Goal: Task Accomplishment & Management: Manage account settings

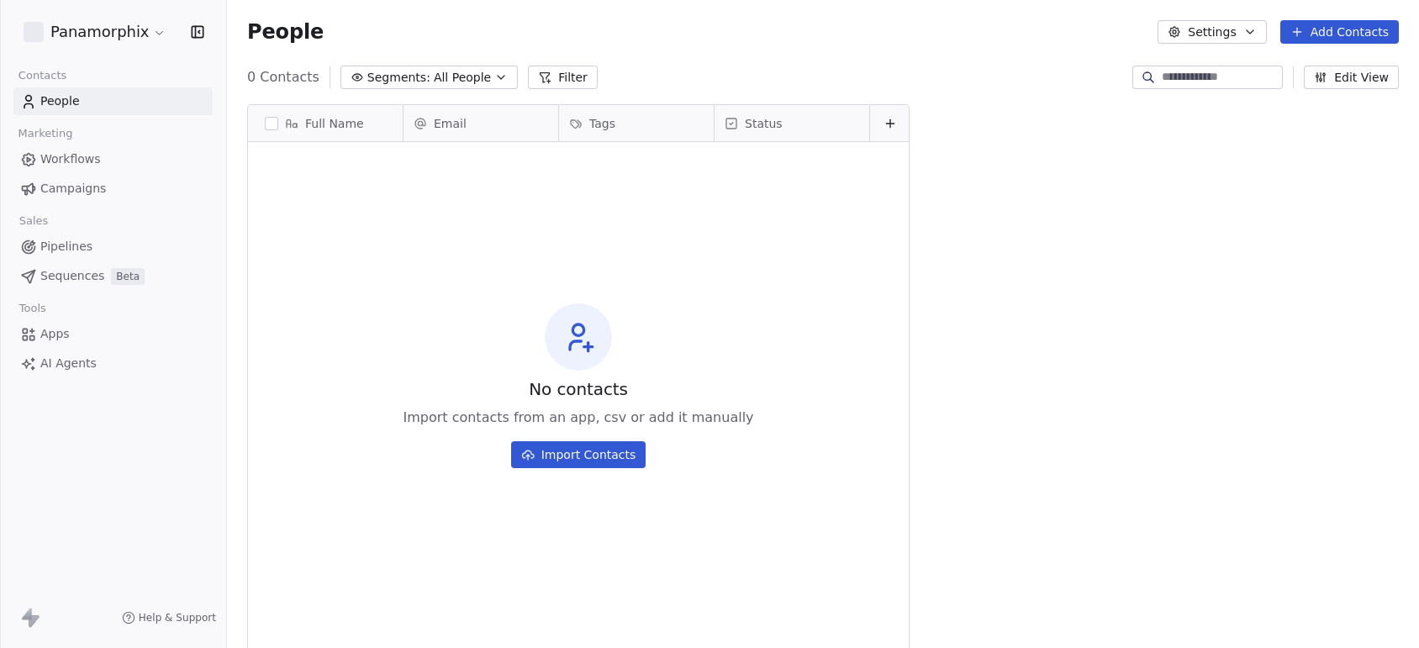
scroll to position [552, 1175]
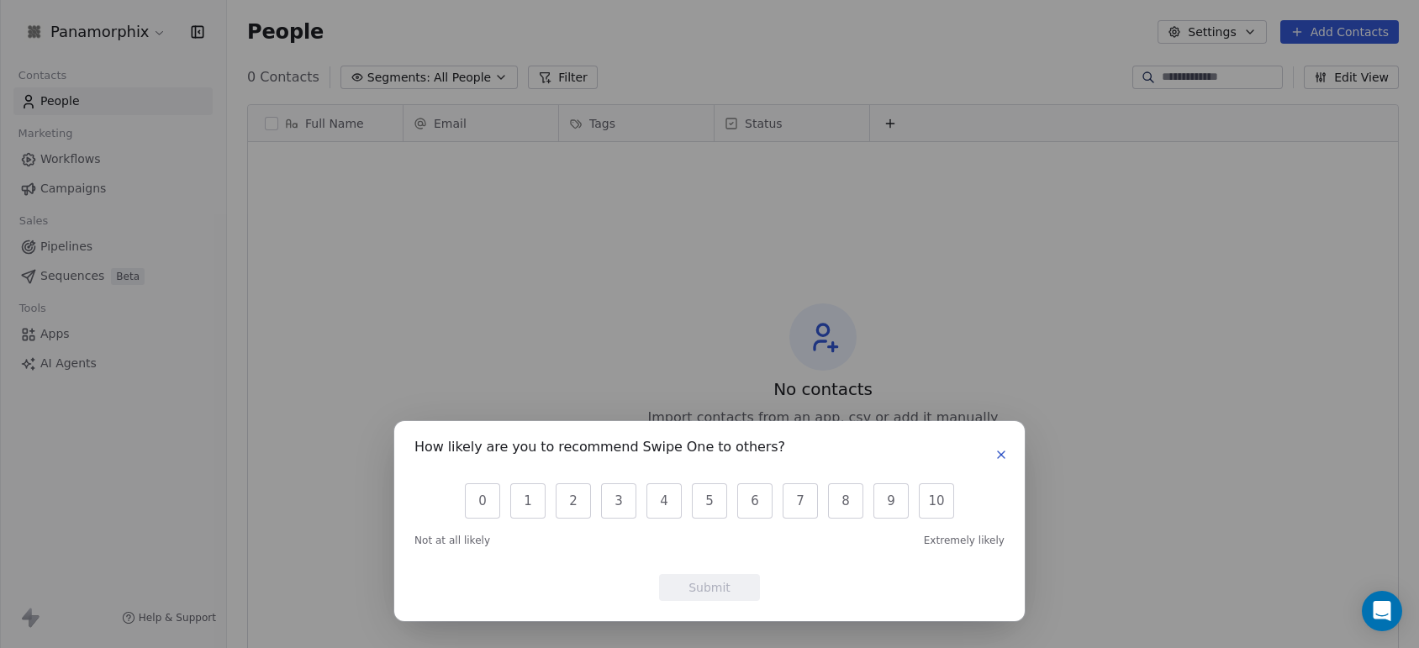
click at [1005, 448] on icon "button" at bounding box center [1001, 454] width 13 height 13
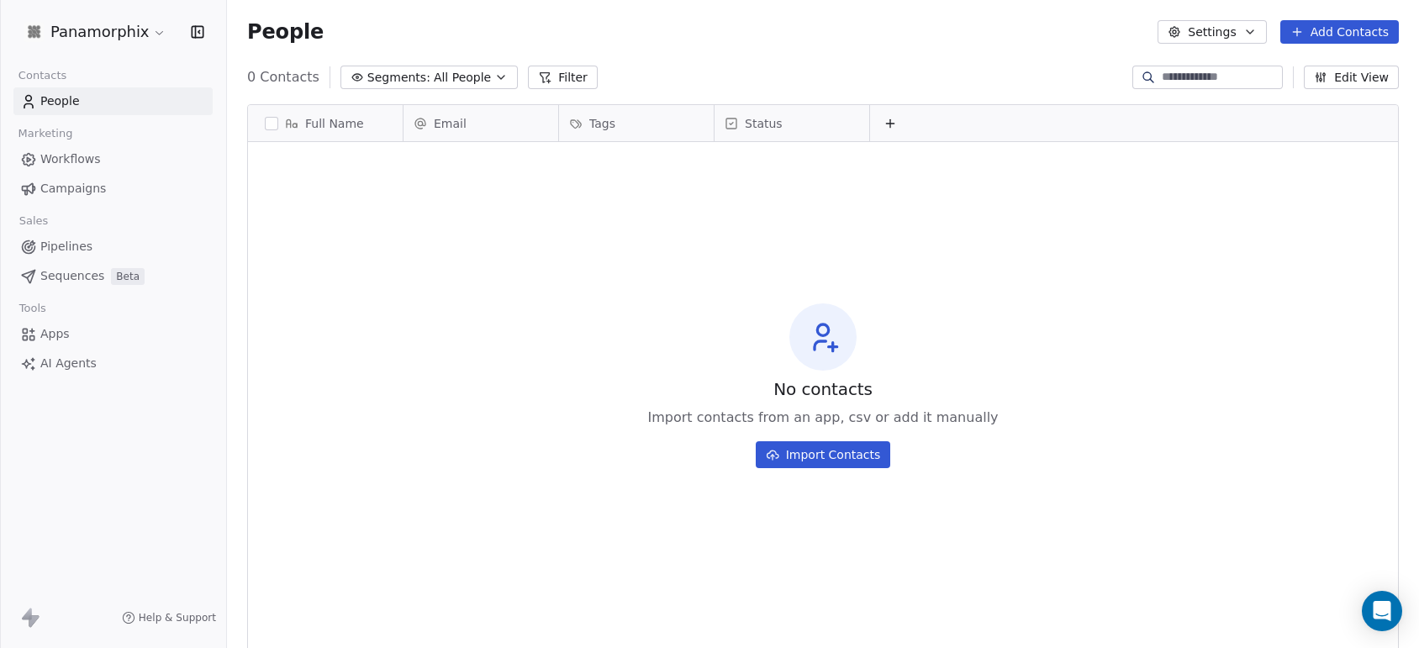
click at [1340, 29] on button "Add Contacts" at bounding box center [1339, 32] width 119 height 24
click at [1305, 67] on span "Create new contact" at bounding box center [1347, 69] width 115 height 18
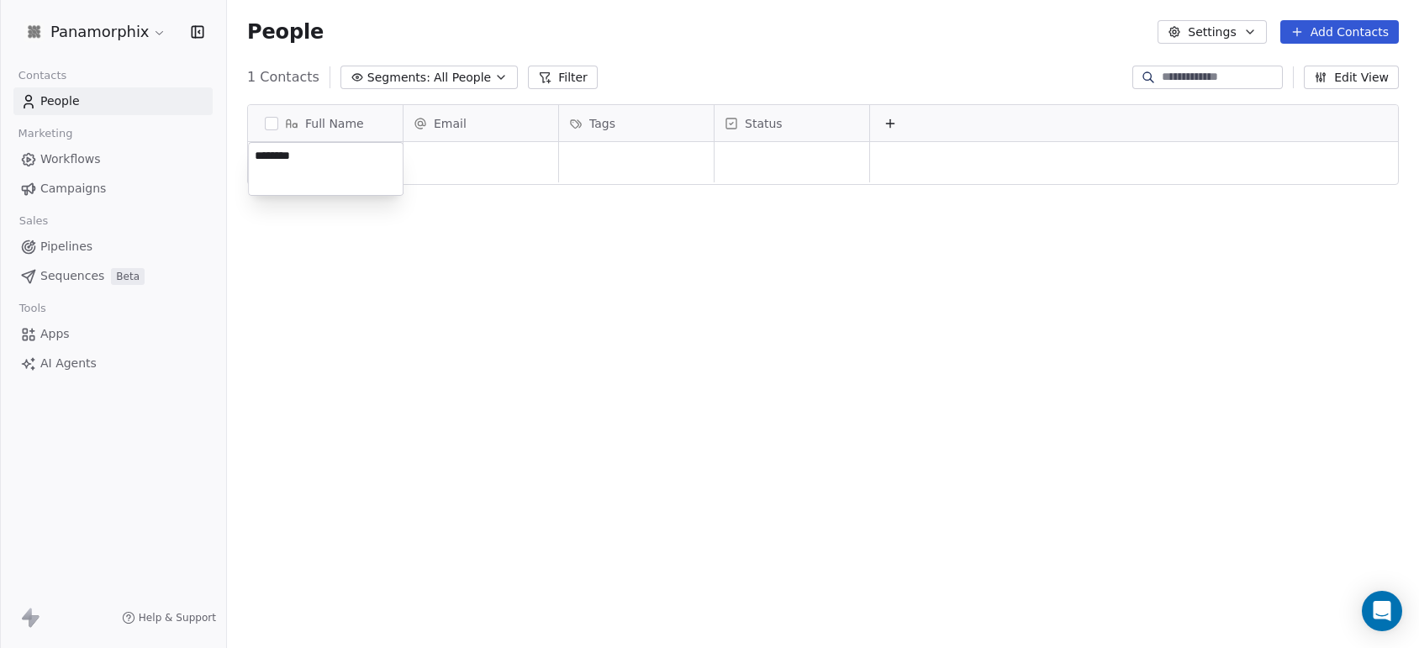
type textarea "*********"
click at [479, 167] on html "Panamorphix Contacts People Marketing Workflows Campaigns Sales Pipelines Seque…" at bounding box center [709, 324] width 1419 height 648
click at [443, 161] on div "grid" at bounding box center [481, 162] width 155 height 40
type input "*"
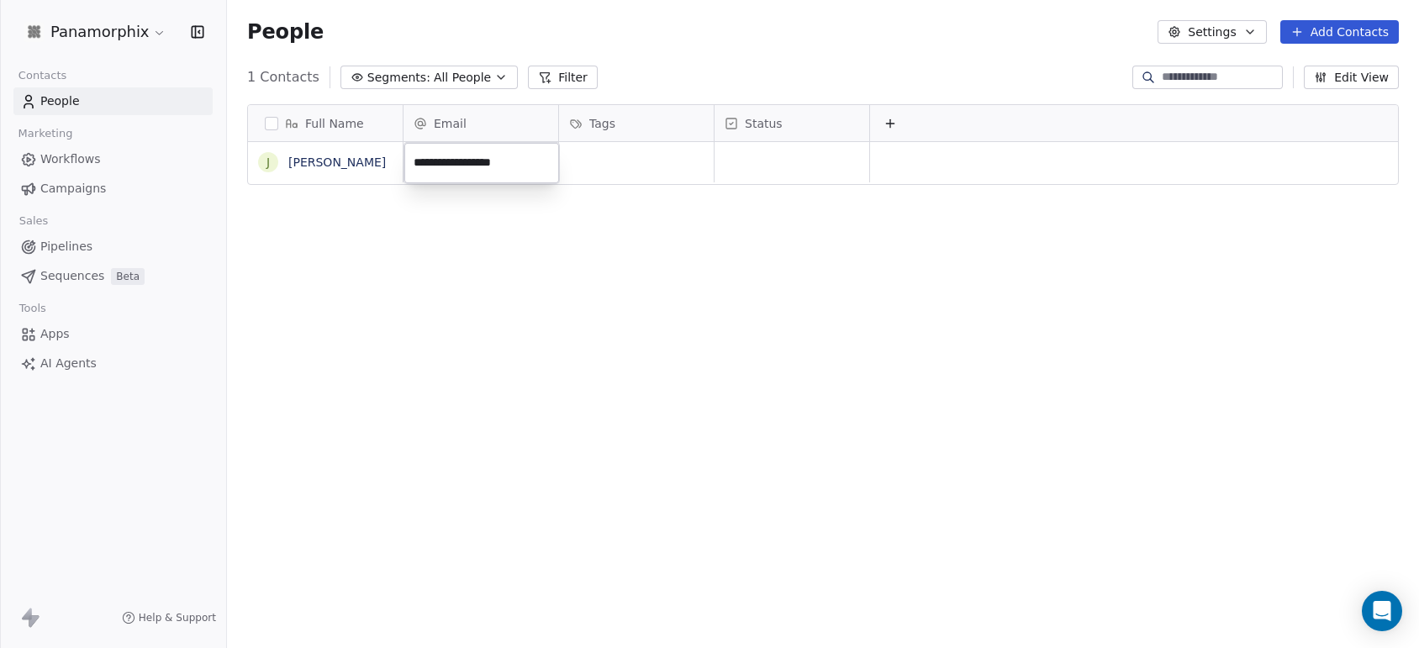
type input "**********"
click at [589, 161] on div "grid" at bounding box center [636, 162] width 155 height 40
click at [588, 161] on div "grid" at bounding box center [636, 162] width 155 height 40
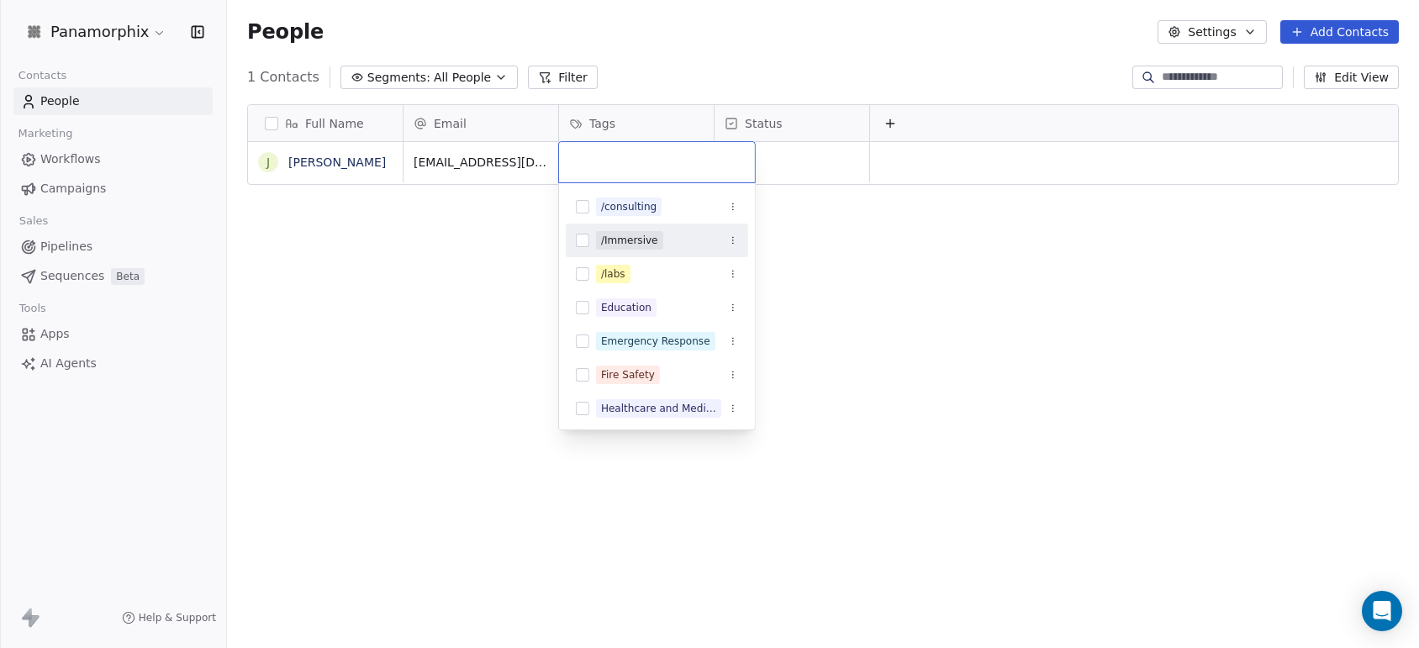
click at [583, 239] on button "Suggestions" at bounding box center [582, 240] width 13 height 13
click at [583, 206] on button "Suggestions" at bounding box center [582, 206] width 13 height 13
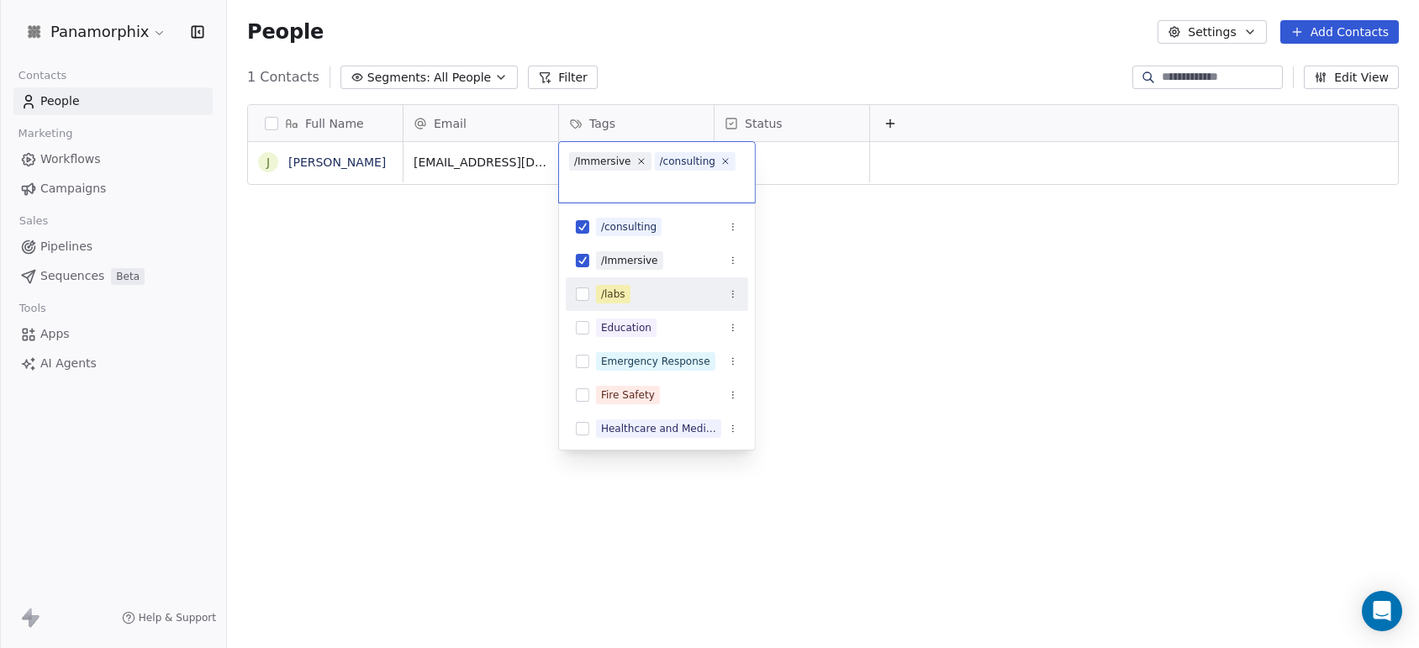
click at [583, 296] on button "Suggestions" at bounding box center [582, 294] width 13 height 13
click at [782, 302] on html "Panamorphix Contacts People Marketing Workflows Campaigns Sales Pipelines Seque…" at bounding box center [709, 324] width 1419 height 648
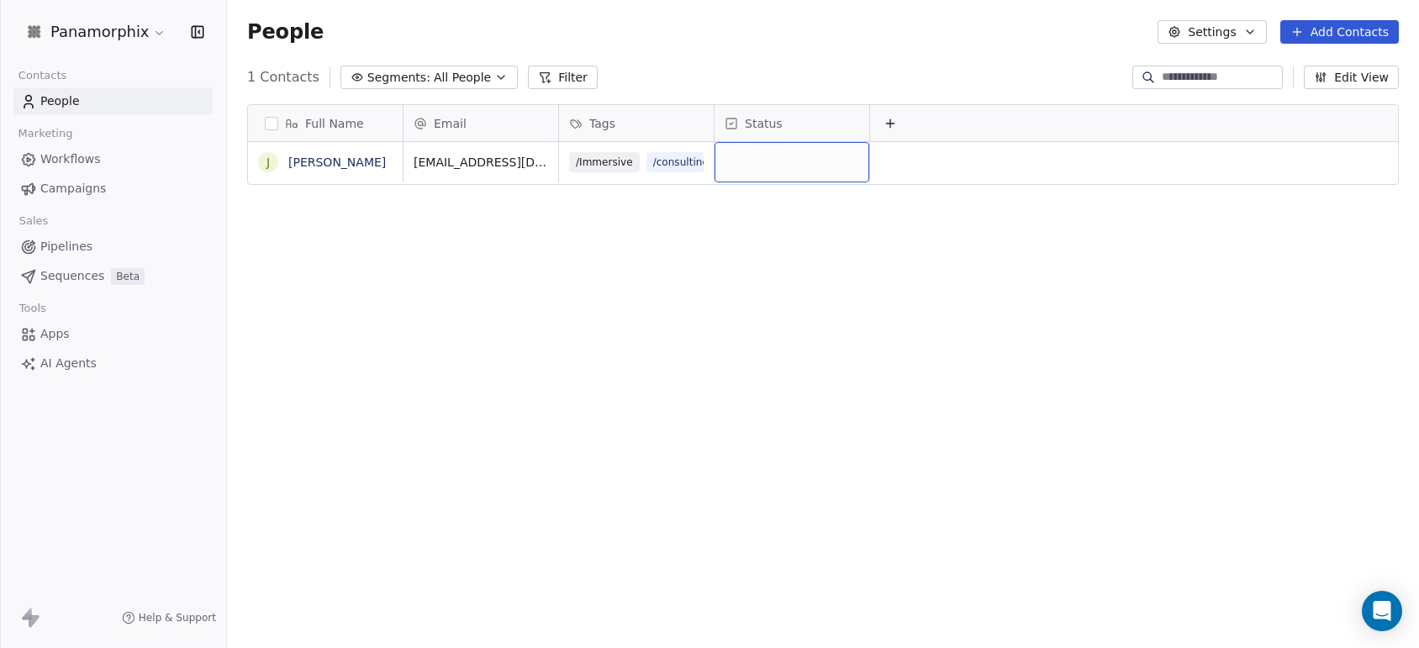
click at [750, 165] on div "grid" at bounding box center [792, 162] width 155 height 40
click at [740, 164] on div "grid" at bounding box center [792, 162] width 155 height 40
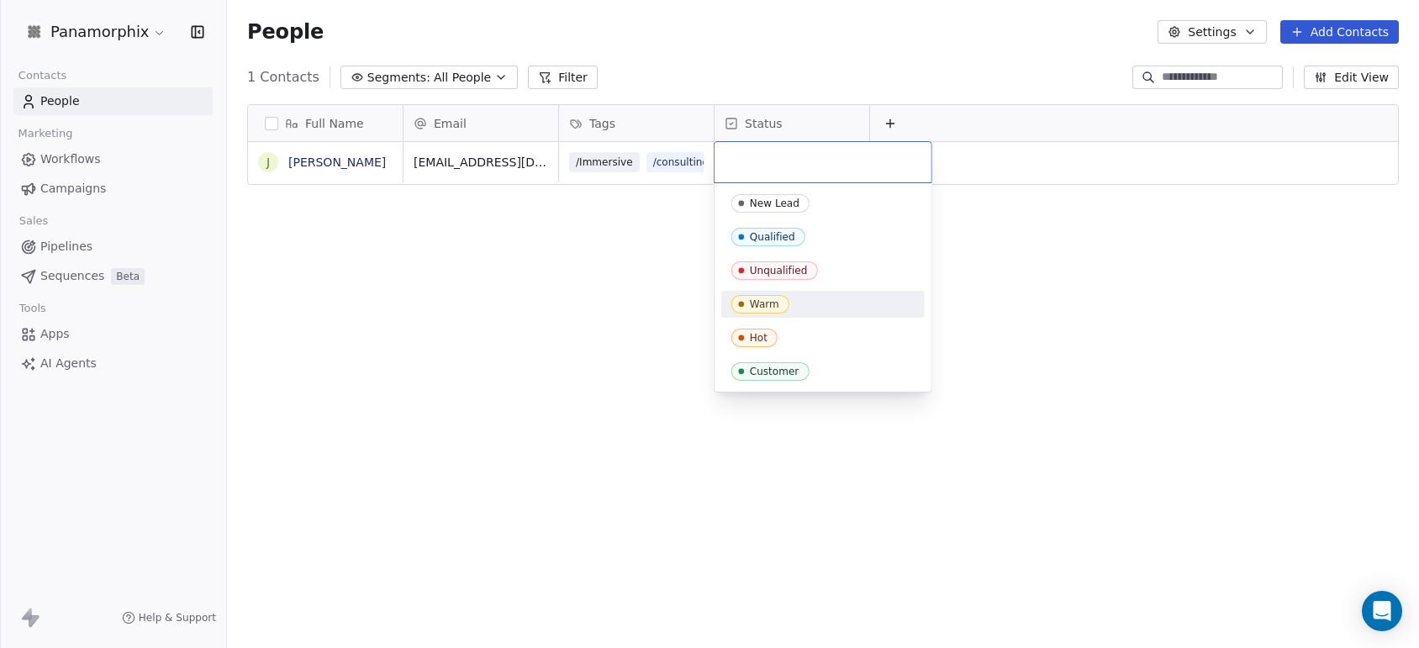
click at [768, 302] on div "Warm" at bounding box center [764, 304] width 29 height 12
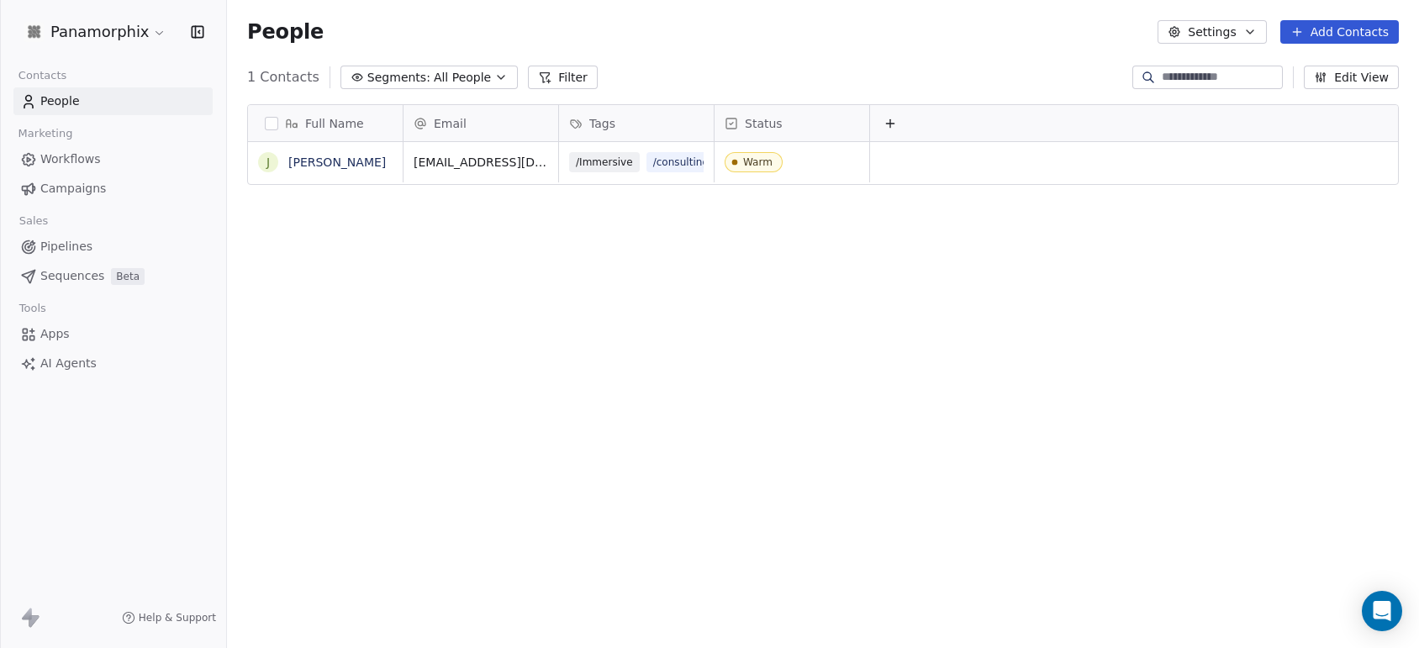
scroll to position [0, 18]
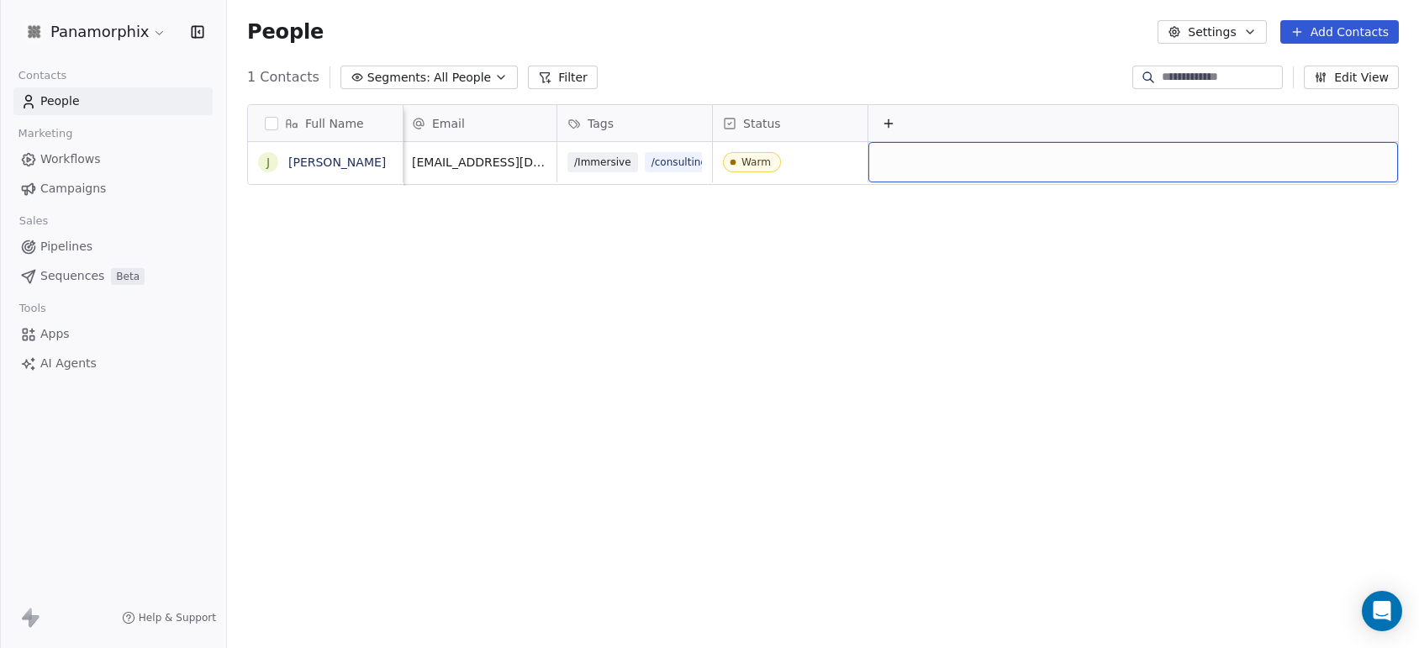
click at [890, 164] on div "grid" at bounding box center [1133, 162] width 530 height 40
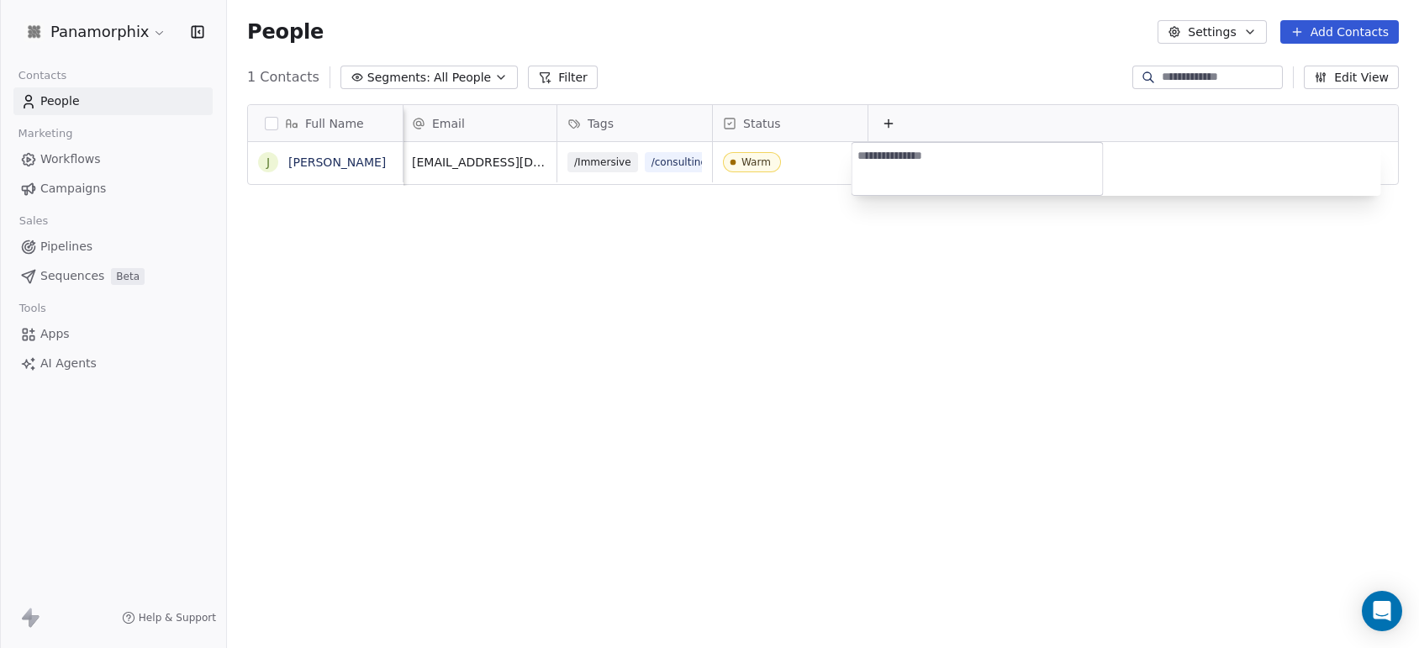
click at [455, 324] on html "Panamorphix Contacts People Marketing Workflows Campaigns Sales Pipelines Seque…" at bounding box center [709, 324] width 1419 height 648
click at [63, 156] on span "Workflows" at bounding box center [70, 159] width 61 height 18
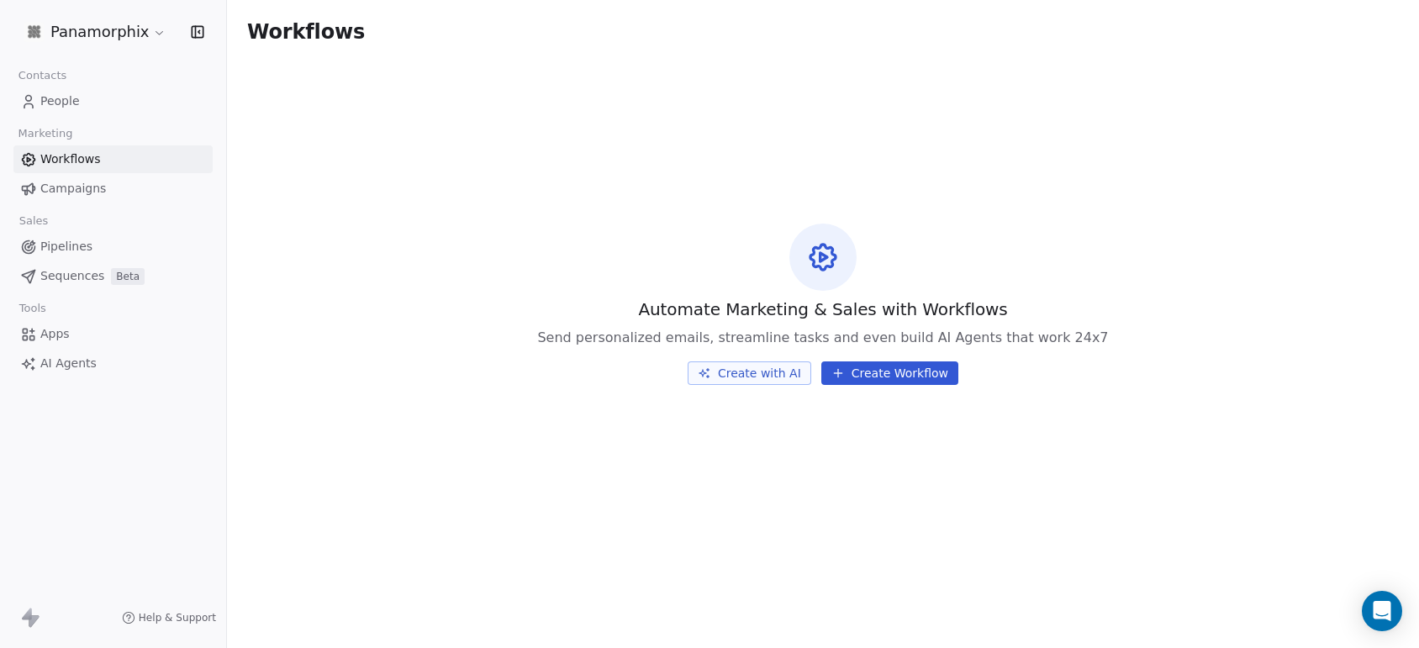
click at [61, 98] on span "People" at bounding box center [60, 101] width 40 height 18
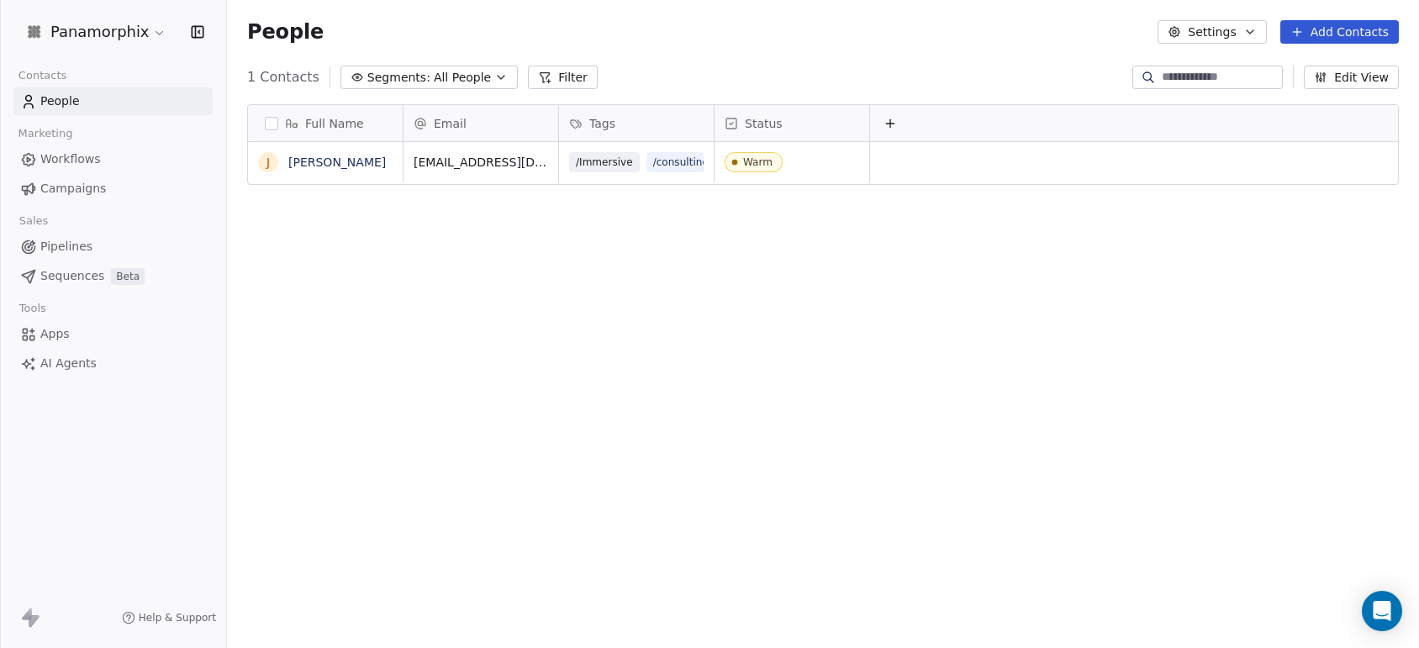
scroll to position [552, 1175]
click at [498, 77] on icon "button" at bounding box center [501, 77] width 7 height 3
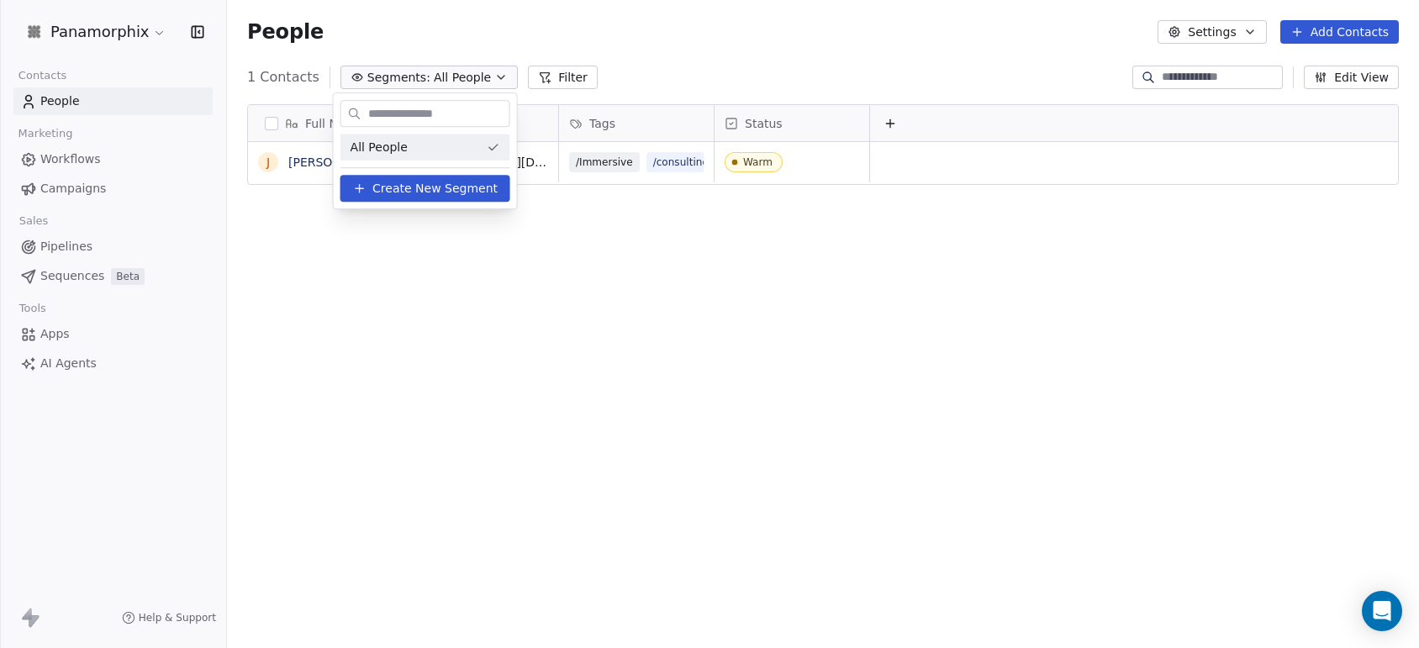
click at [428, 187] on span "Create New Segment" at bounding box center [434, 189] width 125 height 18
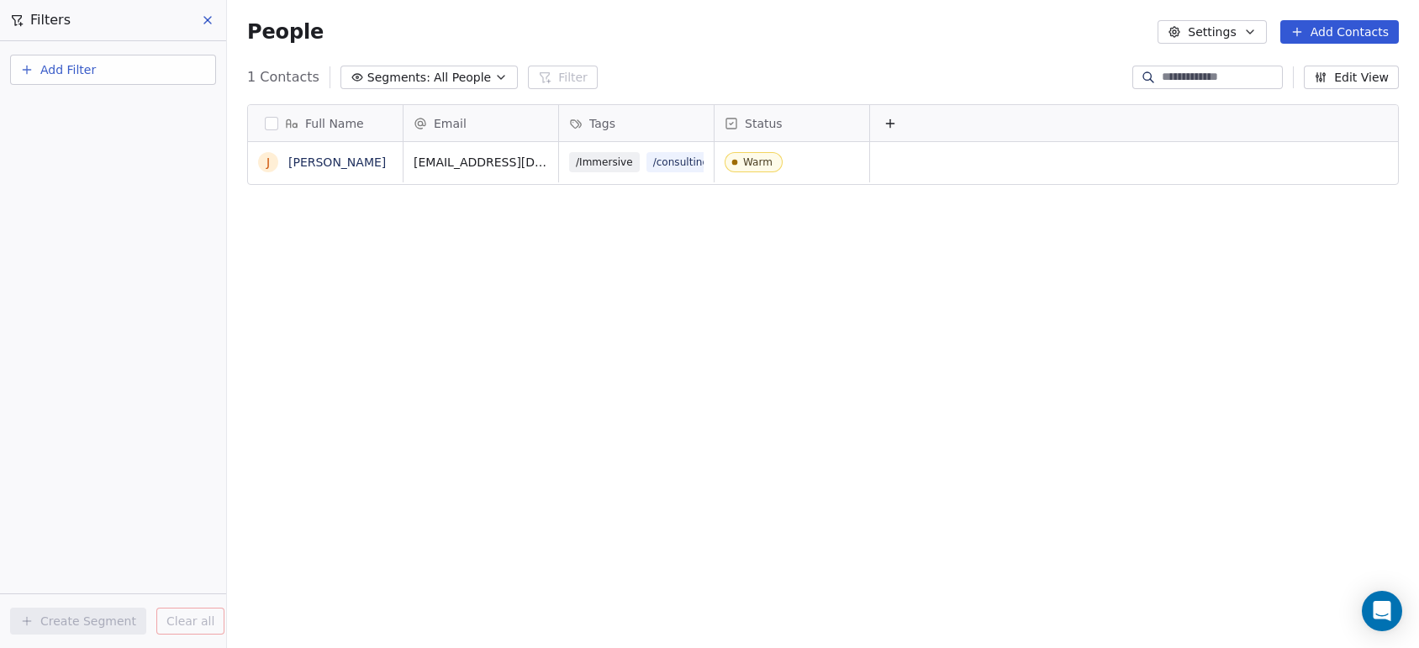
click at [63, 68] on span "Add Filter" at bounding box center [67, 70] width 55 height 18
click at [482, 319] on html "Panamorphix Contacts People Marketing Workflows Campaigns Sales Pipelines Seque…" at bounding box center [709, 324] width 1419 height 648
click at [494, 75] on icon "button" at bounding box center [500, 77] width 13 height 13
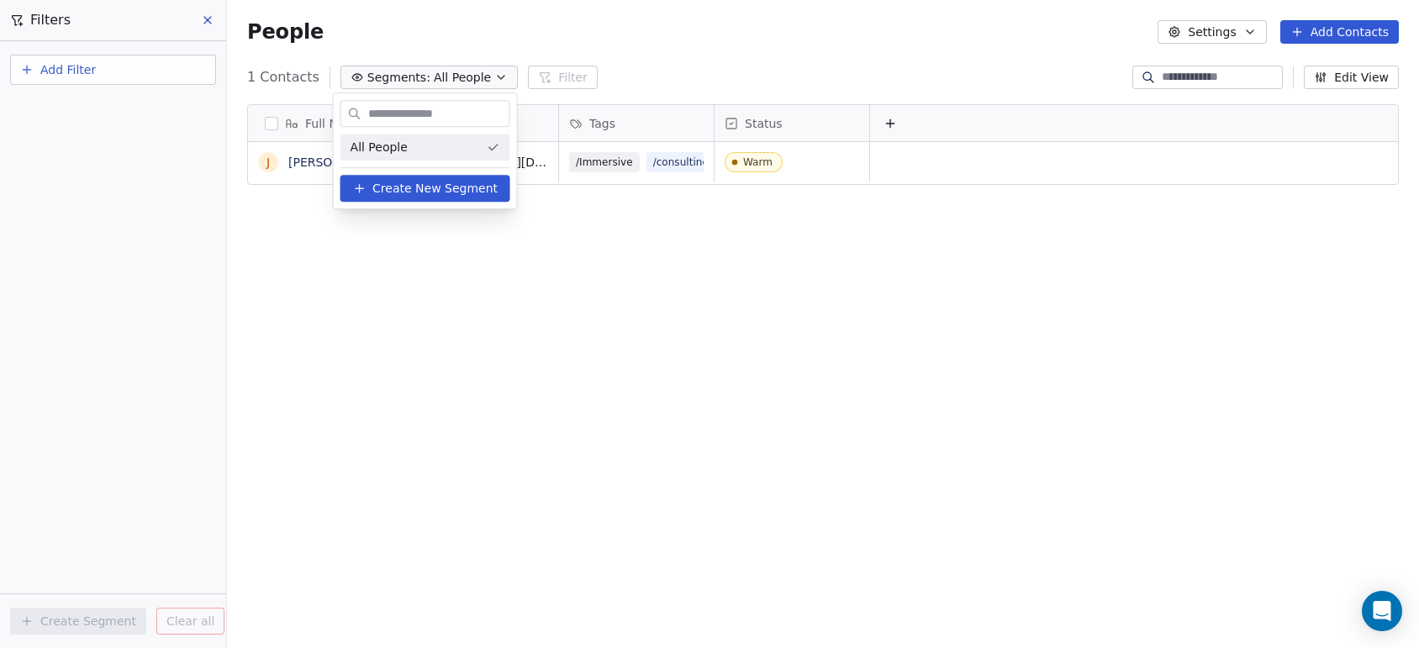
click at [445, 183] on span "Create New Segment" at bounding box center [434, 189] width 125 height 18
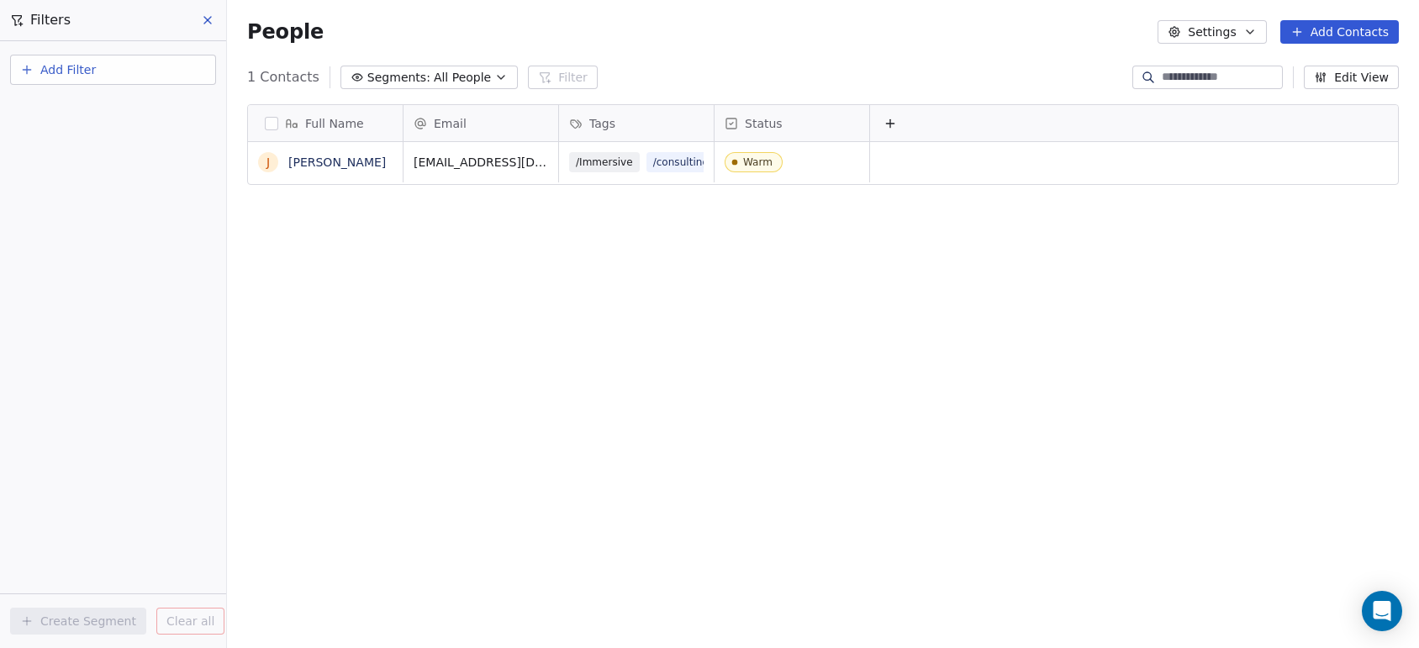
click at [439, 73] on span "All People" at bounding box center [462, 78] width 57 height 18
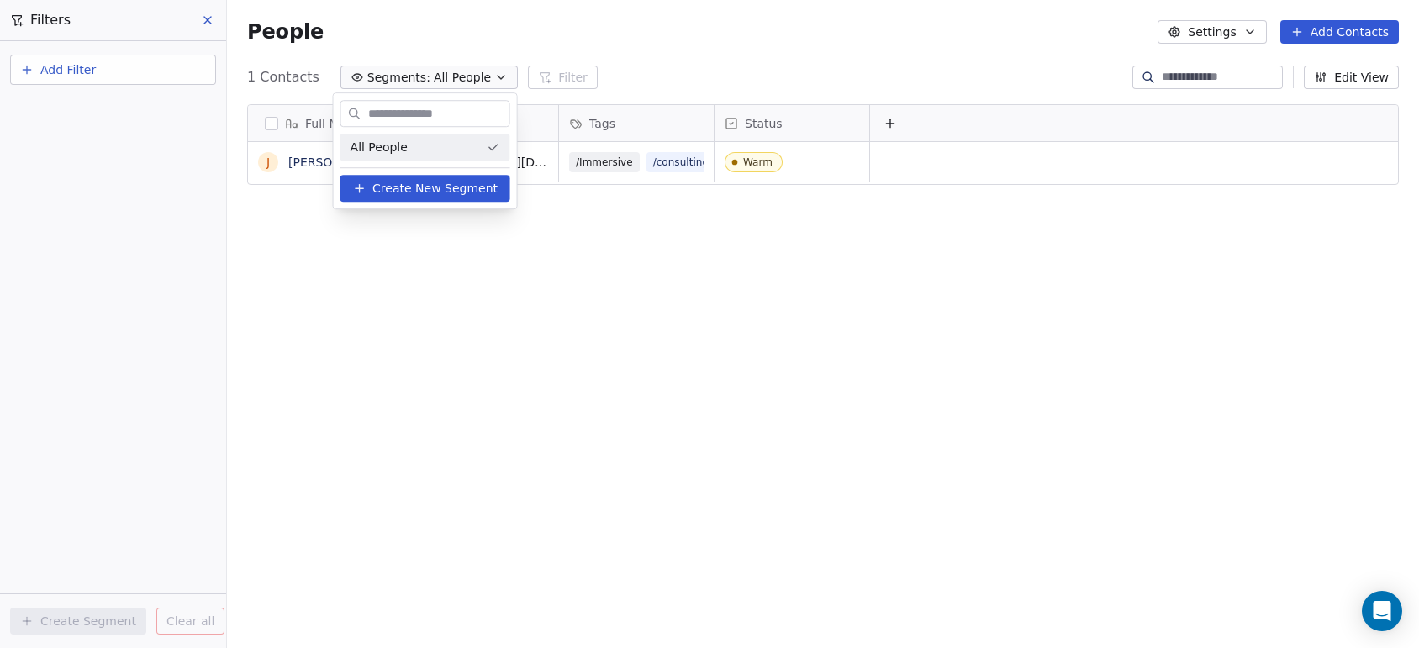
click at [403, 188] on span "Create New Segment" at bounding box center [434, 189] width 125 height 18
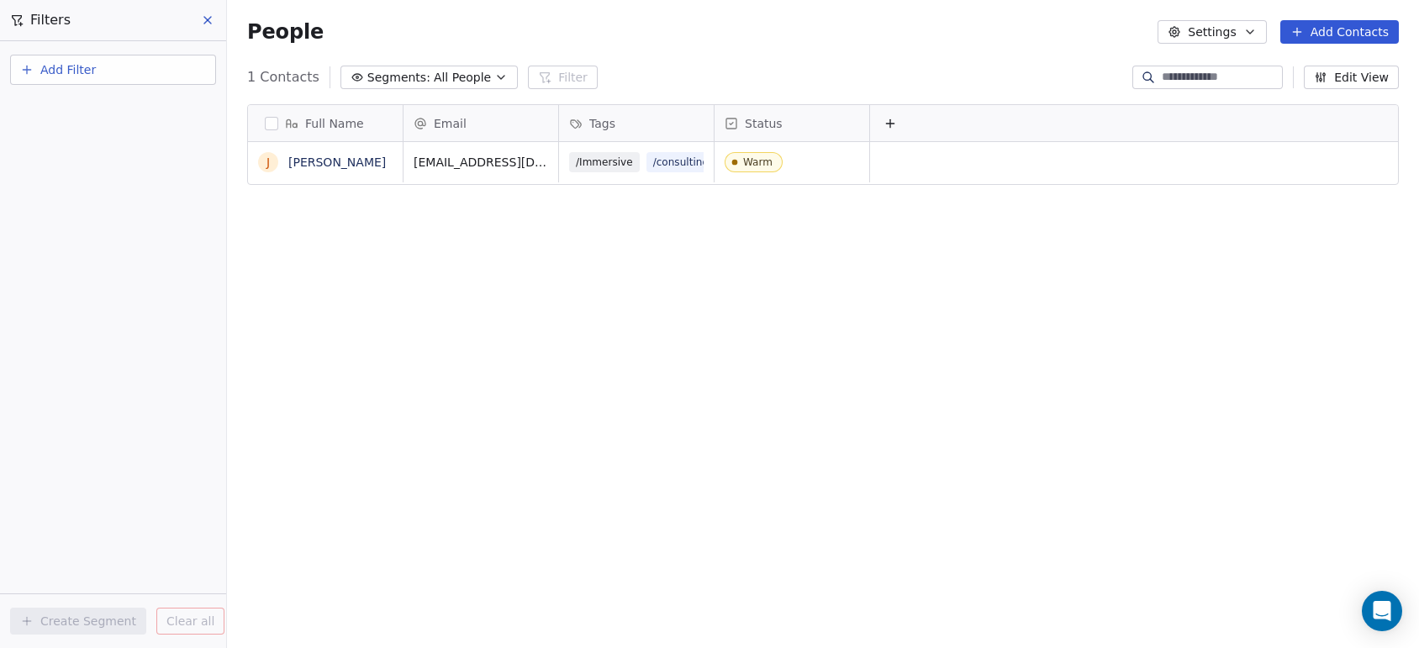
click at [1255, 34] on icon "button" at bounding box center [1249, 31] width 13 height 13
click at [1204, 93] on span "Tags" at bounding box center [1217, 96] width 26 height 18
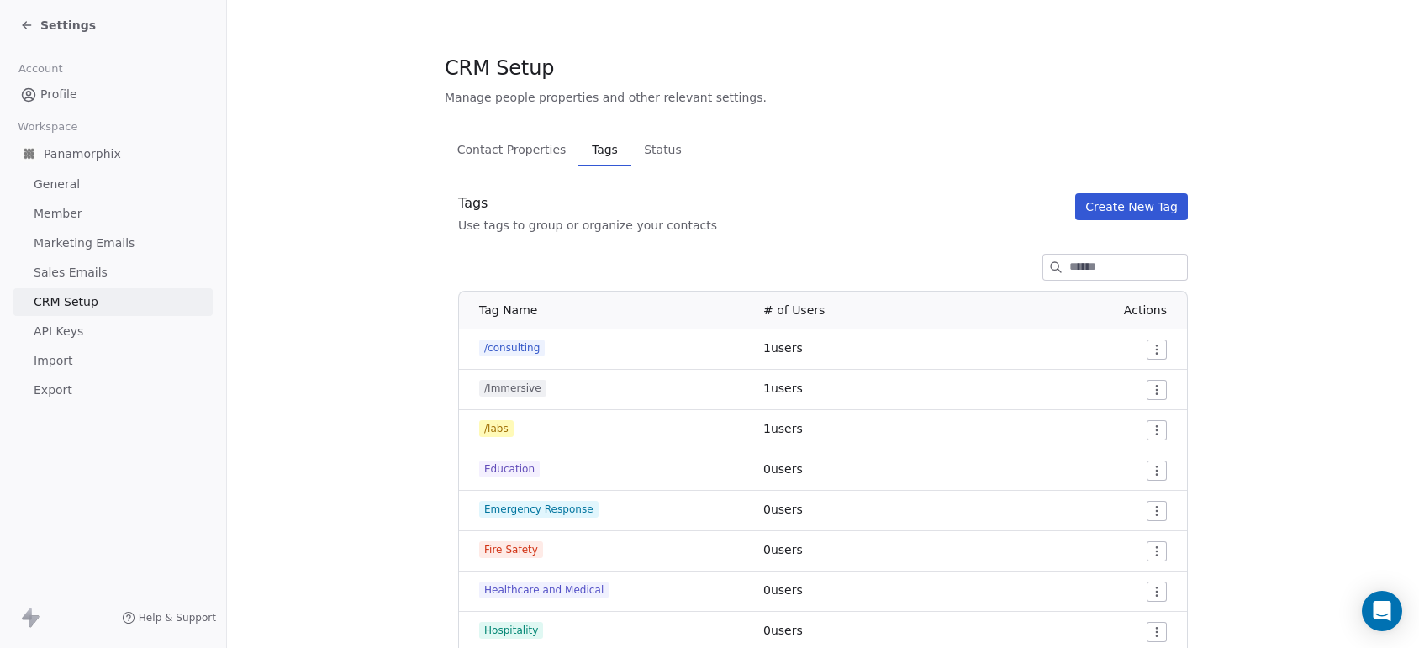
click at [637, 153] on span "Status" at bounding box center [662, 150] width 51 height 24
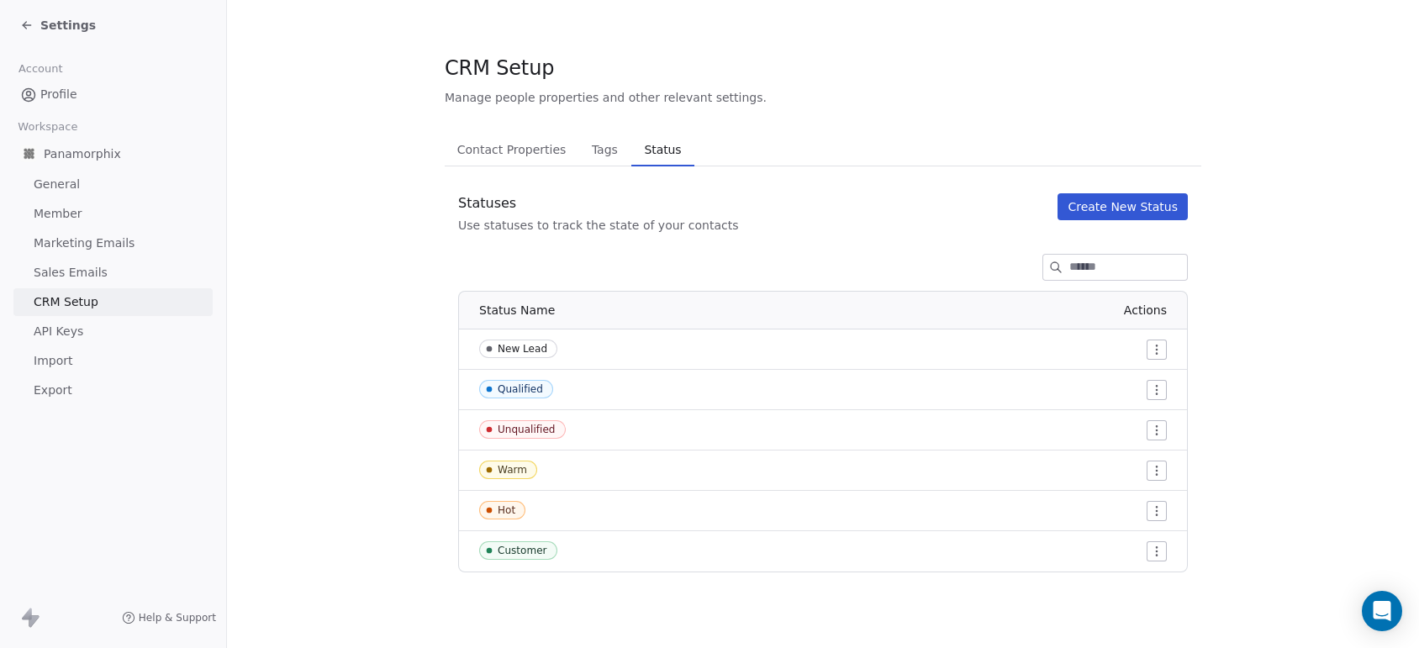
click at [29, 22] on icon at bounding box center [26, 24] width 13 height 13
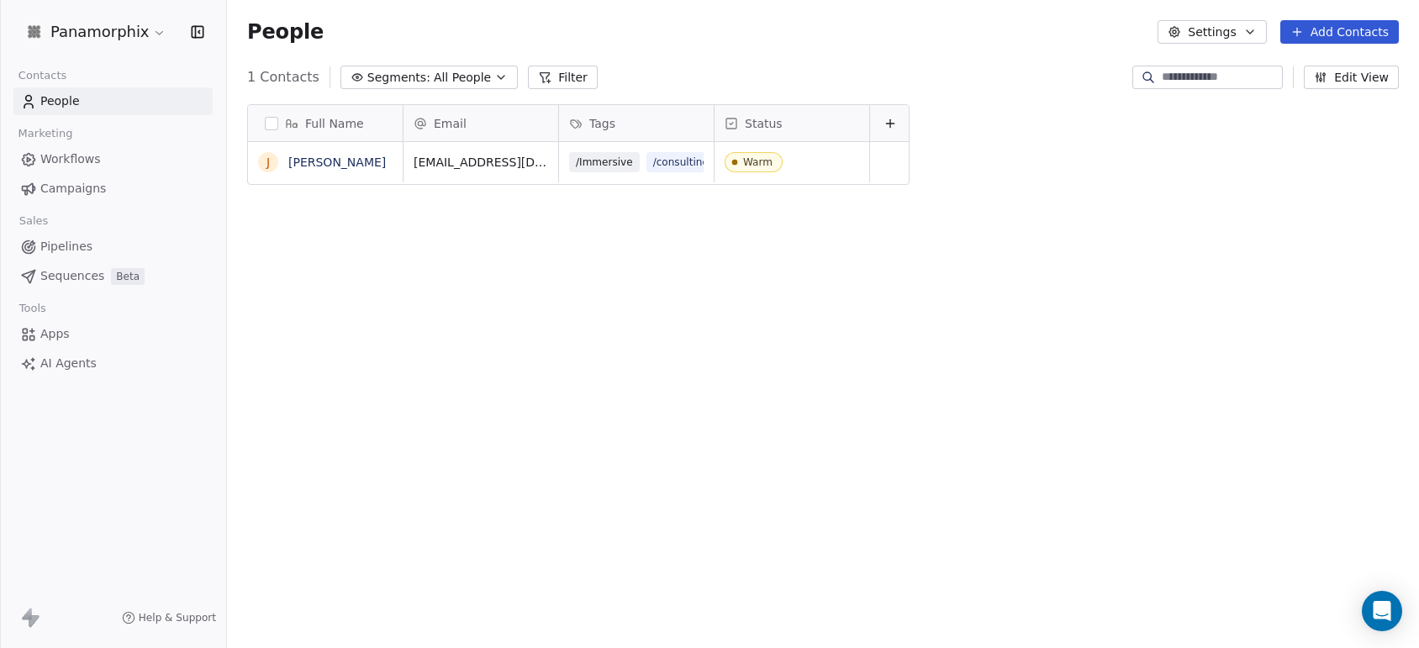
scroll to position [552, 1175]
click at [641, 167] on div "/Immersive /consulting /labs" at bounding box center [665, 162] width 191 height 20
click at [638, 164] on div "/Immersive /consulting /labs" at bounding box center [665, 162] width 191 height 20
click at [637, 164] on div "/Immersive /consulting /labs" at bounding box center [665, 162] width 191 height 20
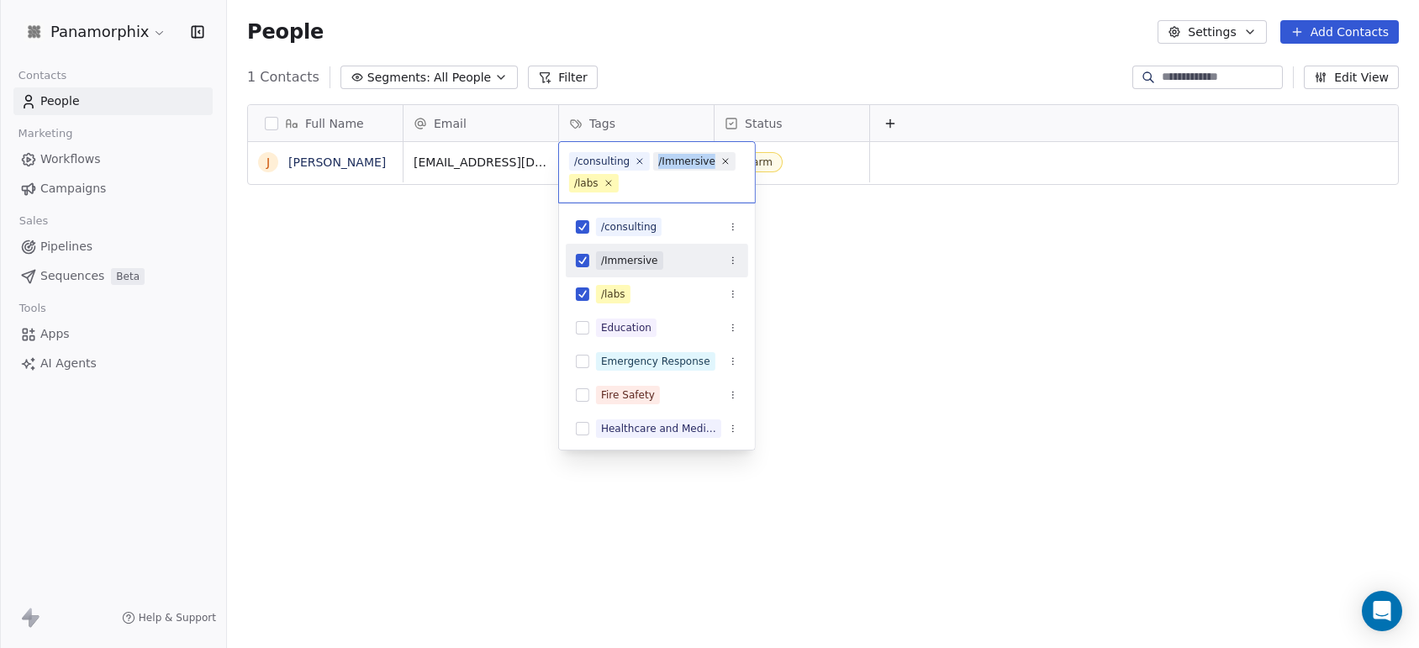
click at [637, 164] on icon at bounding box center [640, 161] width 10 height 10
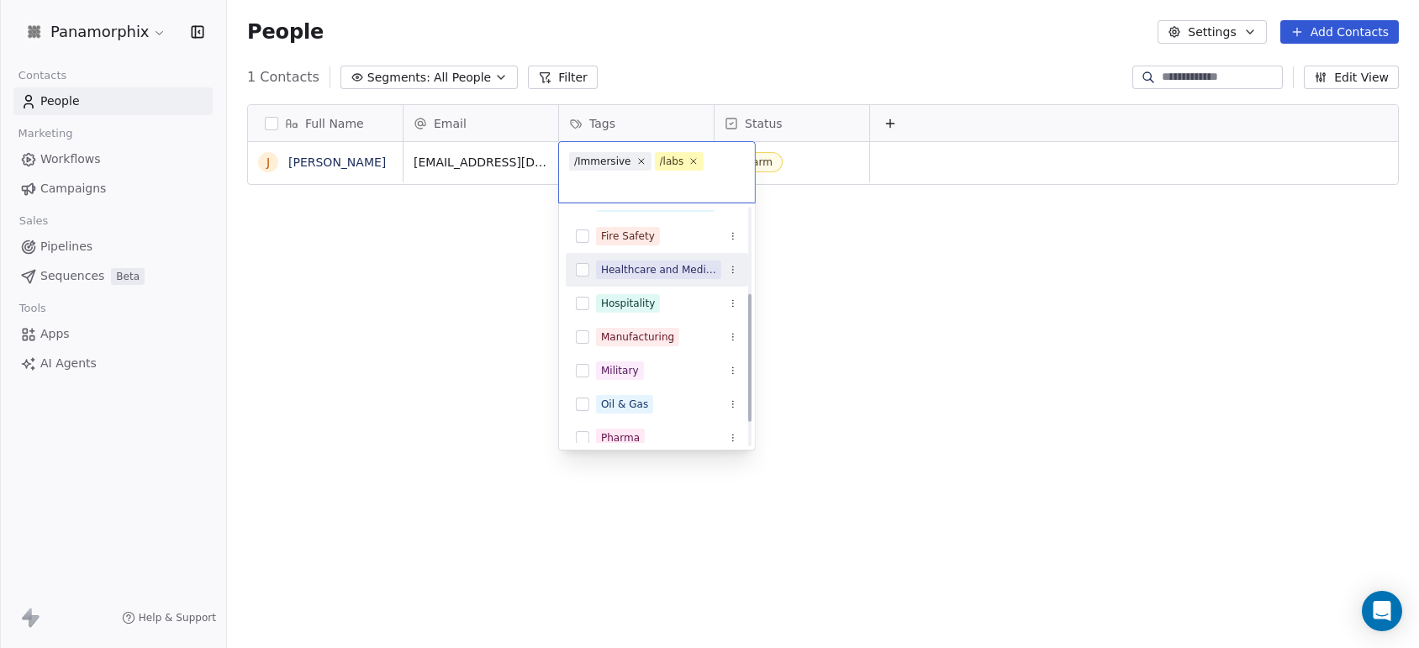
scroll to position [204, 0]
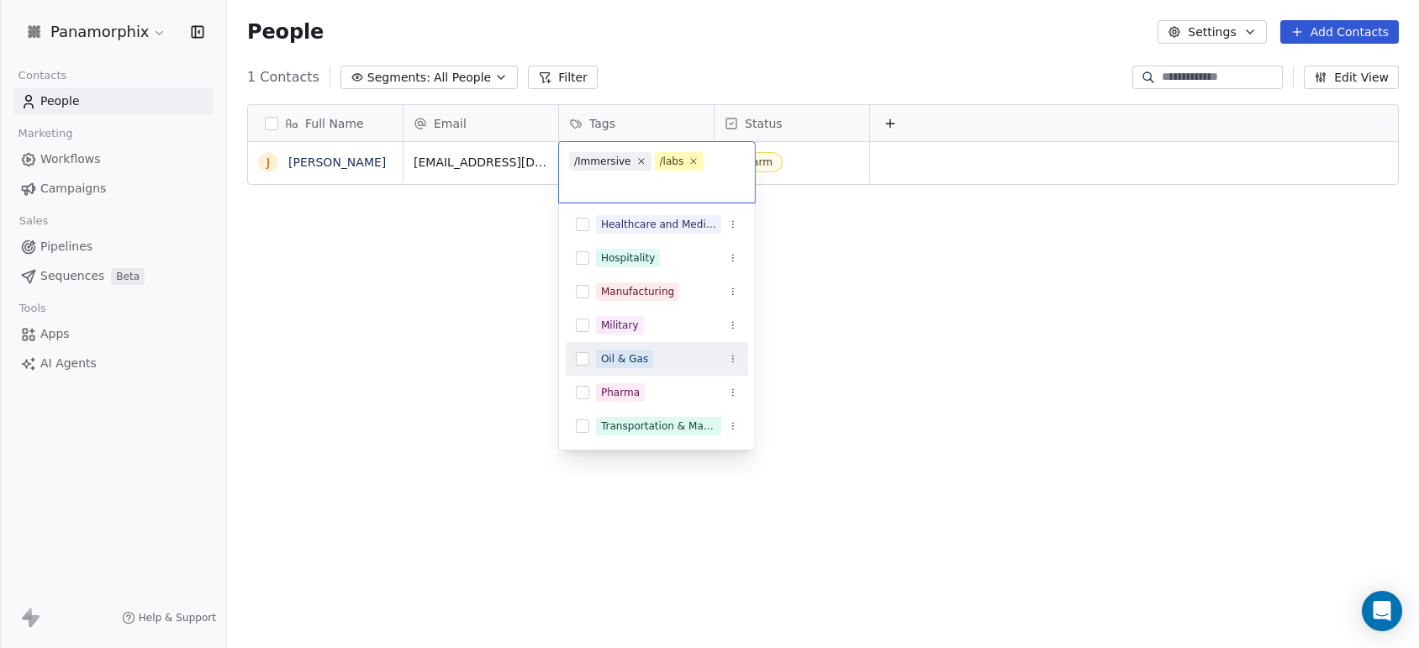
click at [580, 354] on button "Suggestions" at bounding box center [582, 358] width 13 height 13
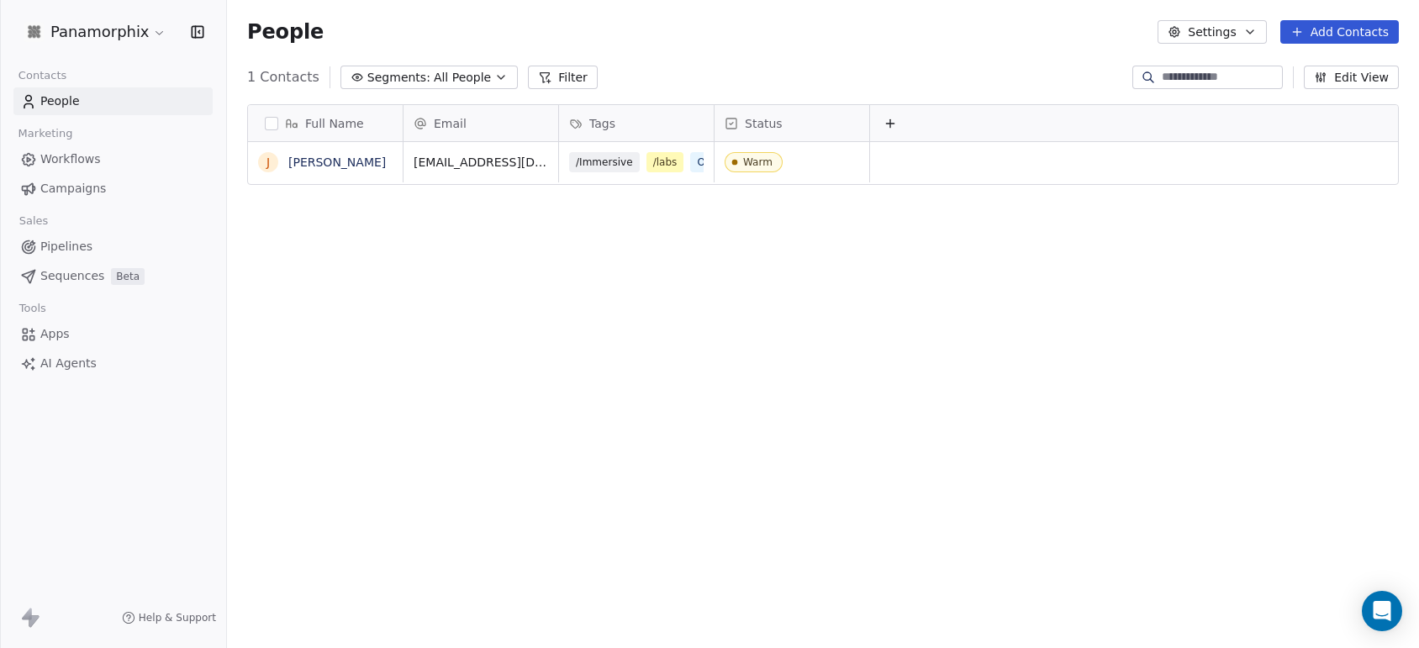
click at [838, 321] on html "Panamorphix Contacts People Marketing Workflows Campaigns Sales Pipelines Seque…" at bounding box center [709, 324] width 1419 height 648
drag, startPoint x: 526, startPoint y: 161, endPoint x: 427, endPoint y: 162, distance: 99.2
click at [628, 161] on icon "grid" at bounding box center [634, 159] width 13 height 13
